Goal: Feedback & Contribution: Leave review/rating

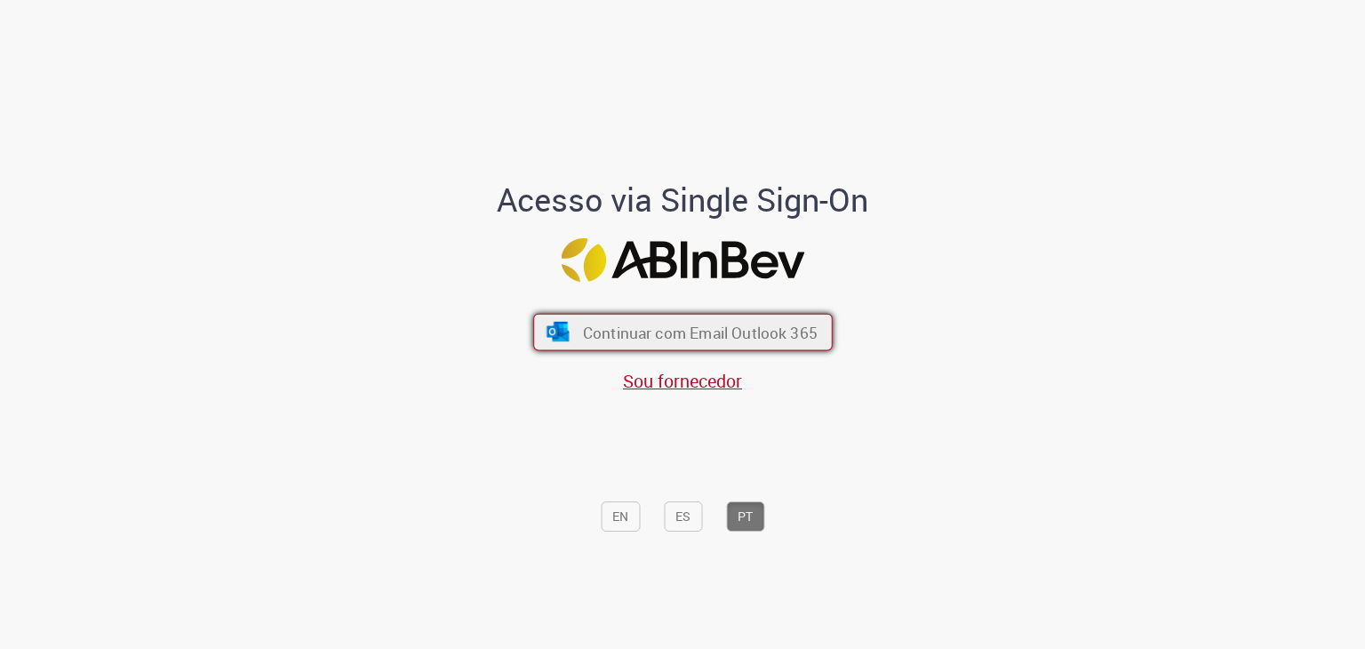
click at [594, 328] on span "Continuar com Email Outlook 365" at bounding box center [699, 332] width 235 height 20
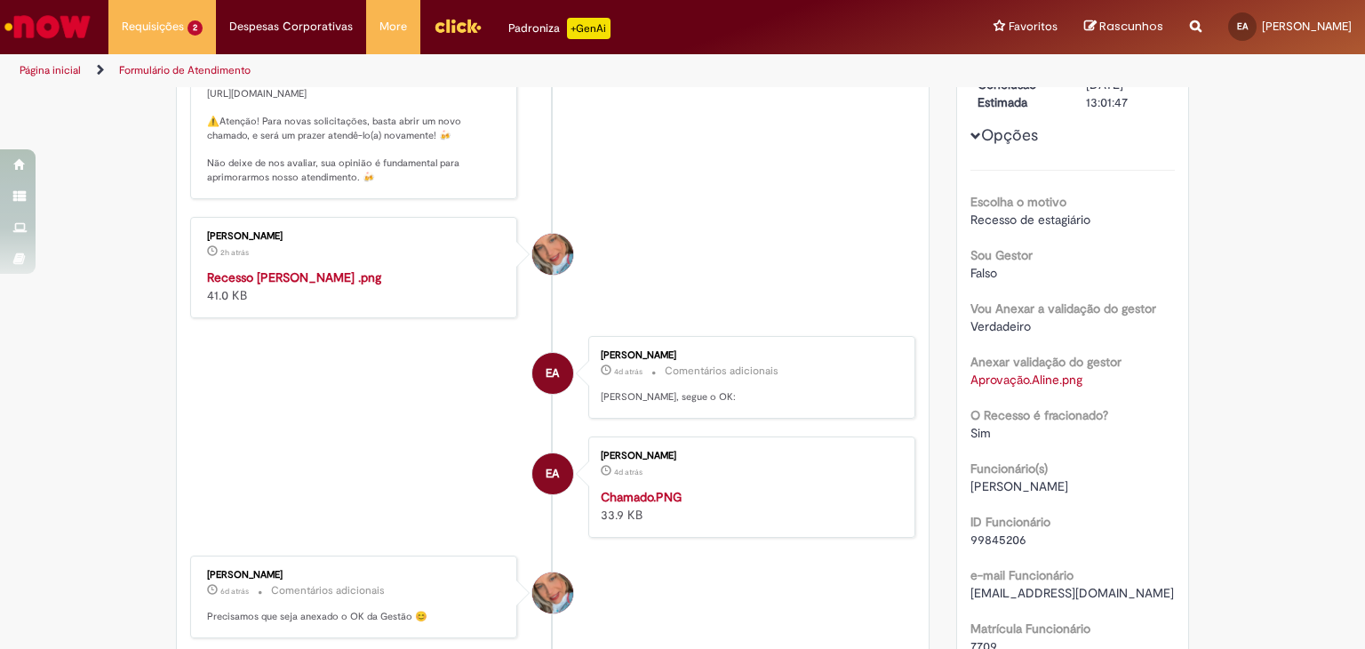
scroll to position [355, 0]
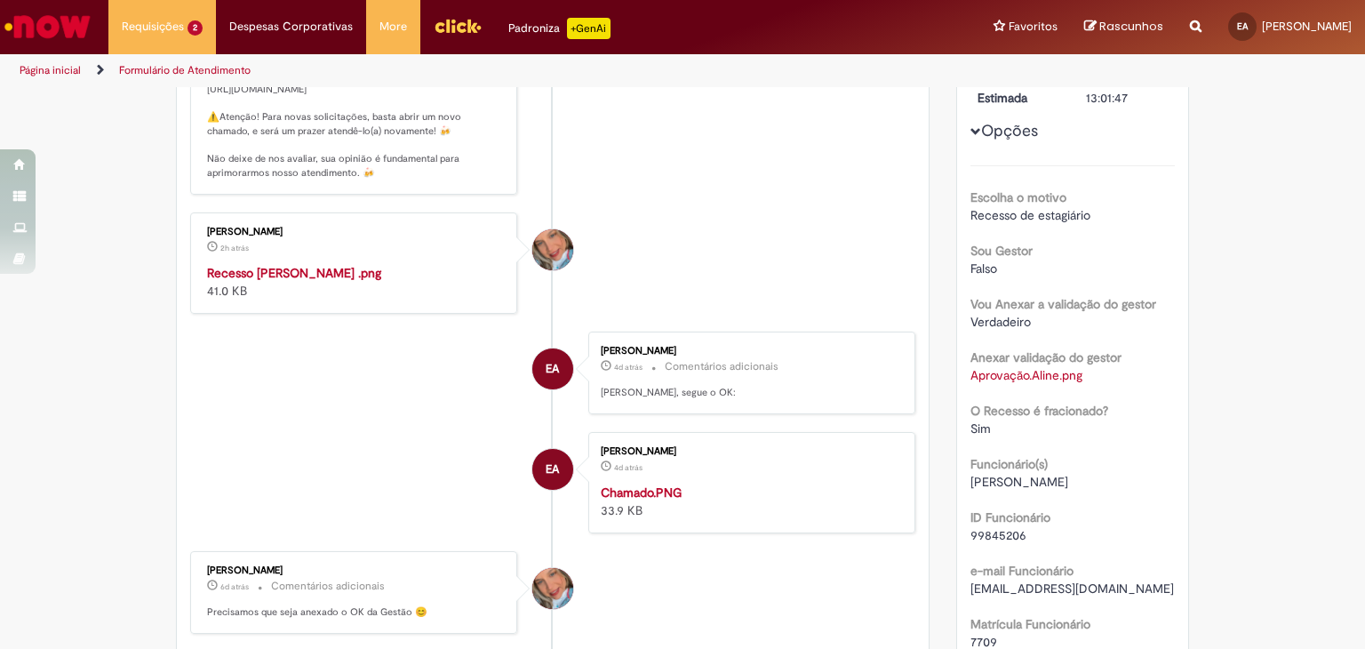
click at [446, 264] on img "Histórico de tíquete" at bounding box center [355, 264] width 296 height 0
click at [1248, 369] on div "Verificar Código de Barras Aguardando Aprovação Aguardando atendimento Em andam…" at bounding box center [682, 614] width 1365 height 1762
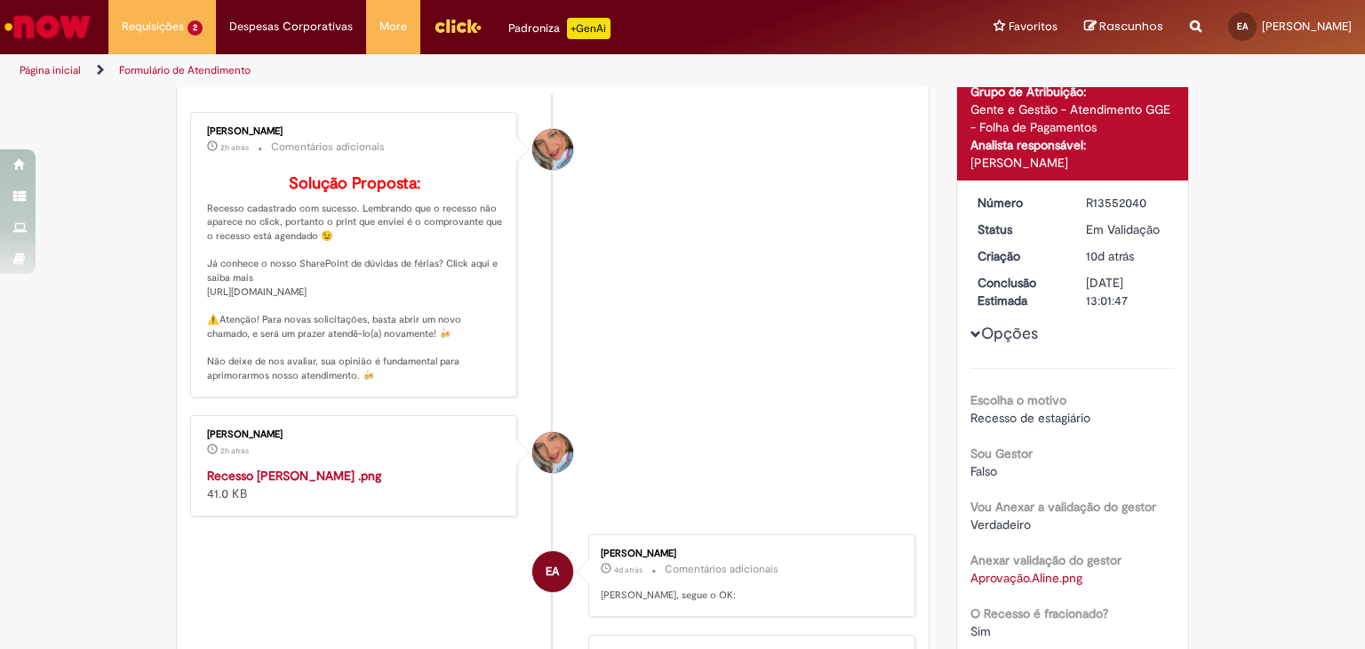
scroll to position [0, 0]
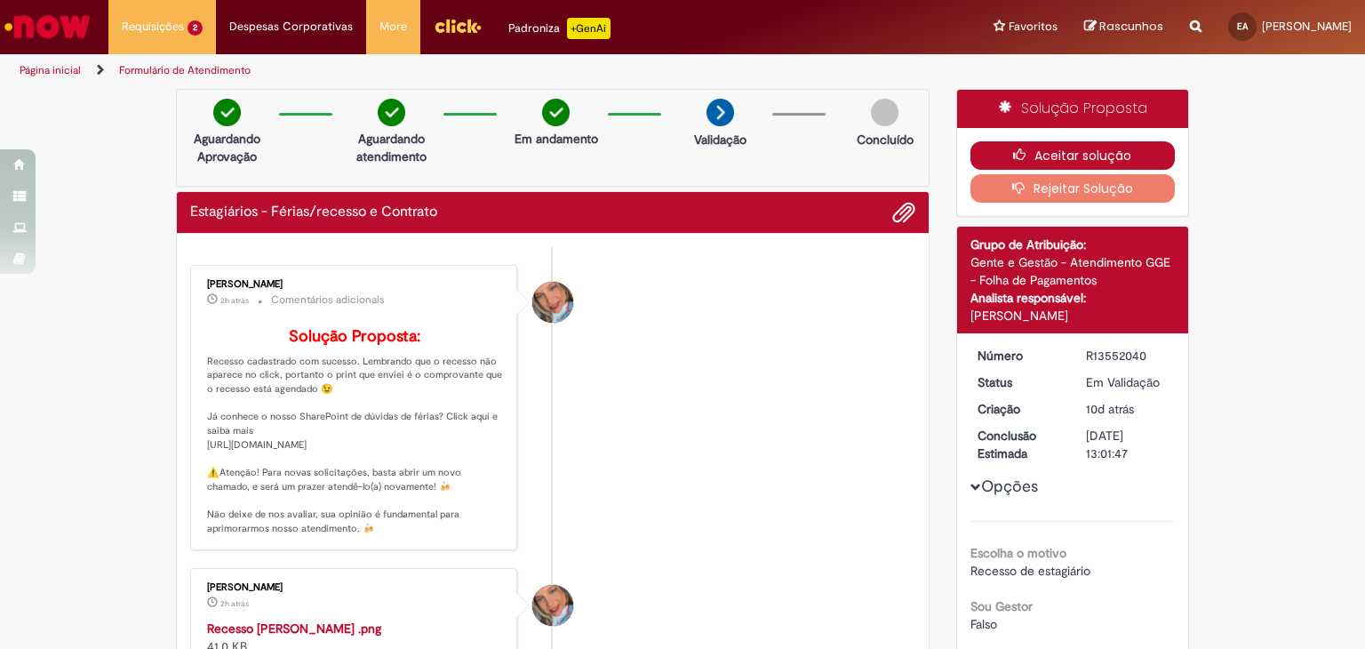
click at [1072, 148] on button "Aceitar solução" at bounding box center [1072, 155] width 205 height 28
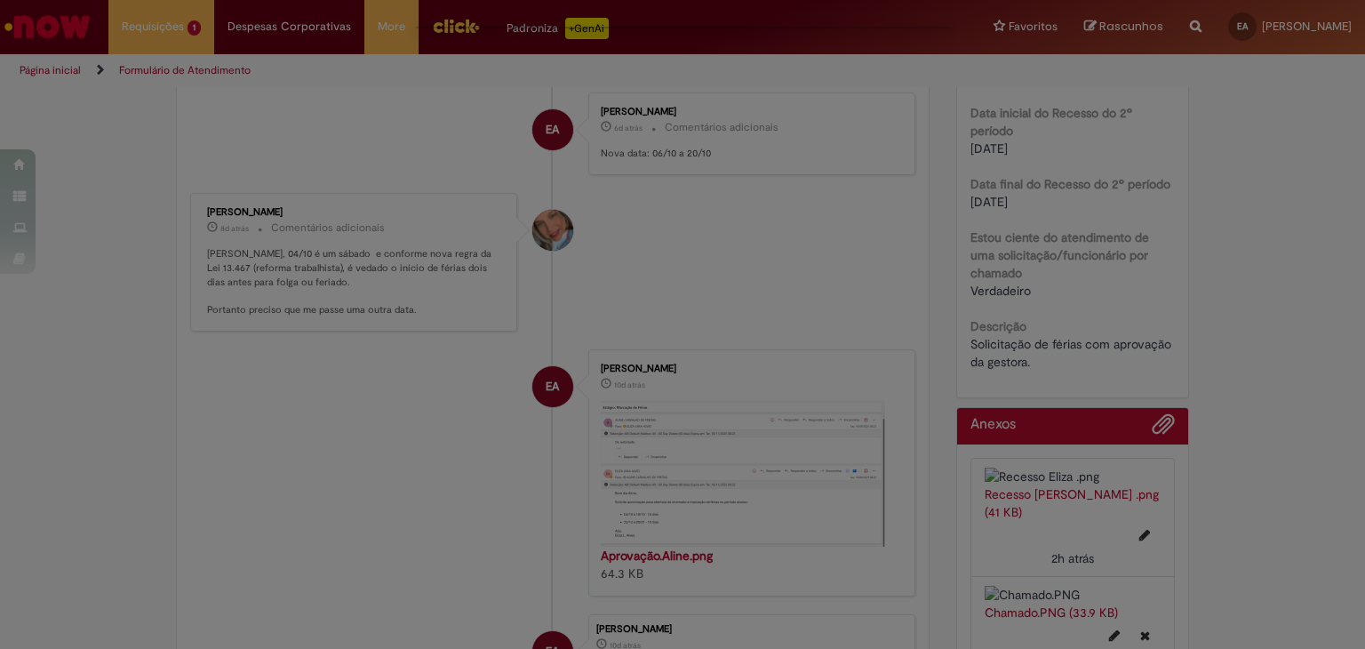
scroll to position [1155, 0]
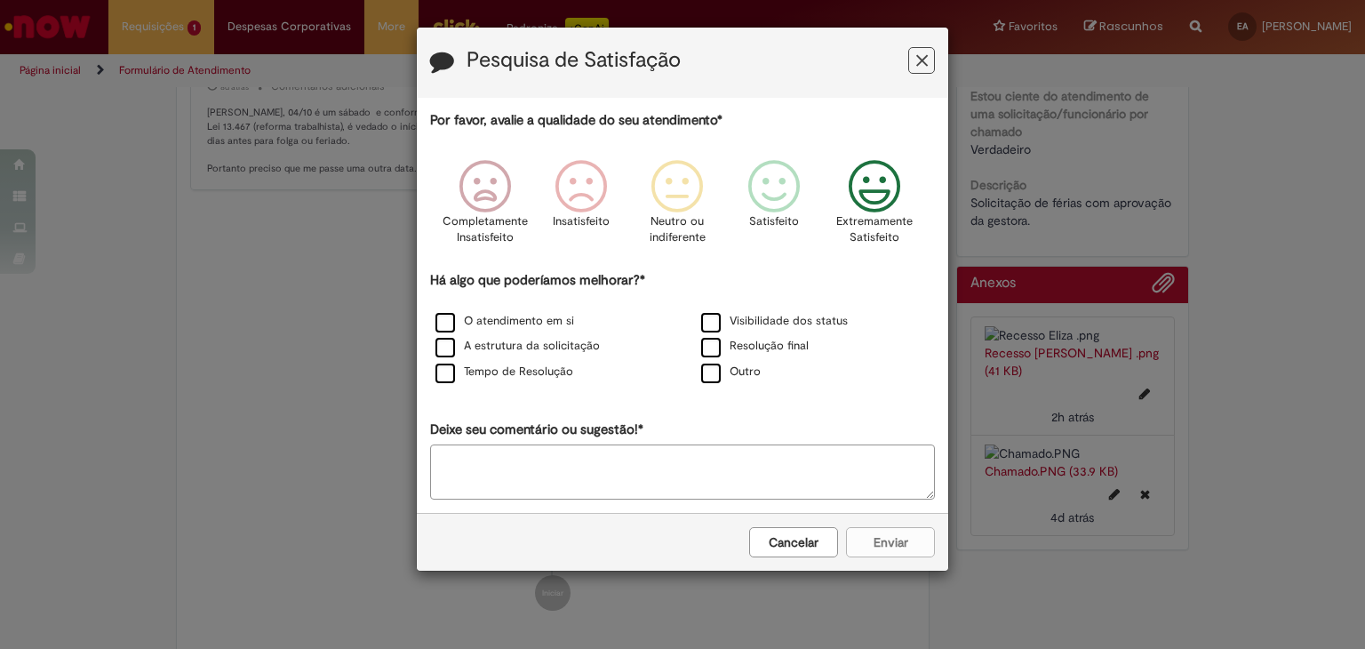
click at [895, 194] on icon "Feedback" at bounding box center [875, 186] width 67 height 53
click at [507, 319] on label "O atendimento em si" at bounding box center [504, 321] width 139 height 17
click at [554, 364] on label "Tempo de Resolução" at bounding box center [504, 371] width 138 height 17
click at [719, 344] on label "Resolução final" at bounding box center [755, 346] width 108 height 17
click at [874, 538] on button "Enviar" at bounding box center [890, 542] width 89 height 30
